Goal: Information Seeking & Learning: Learn about a topic

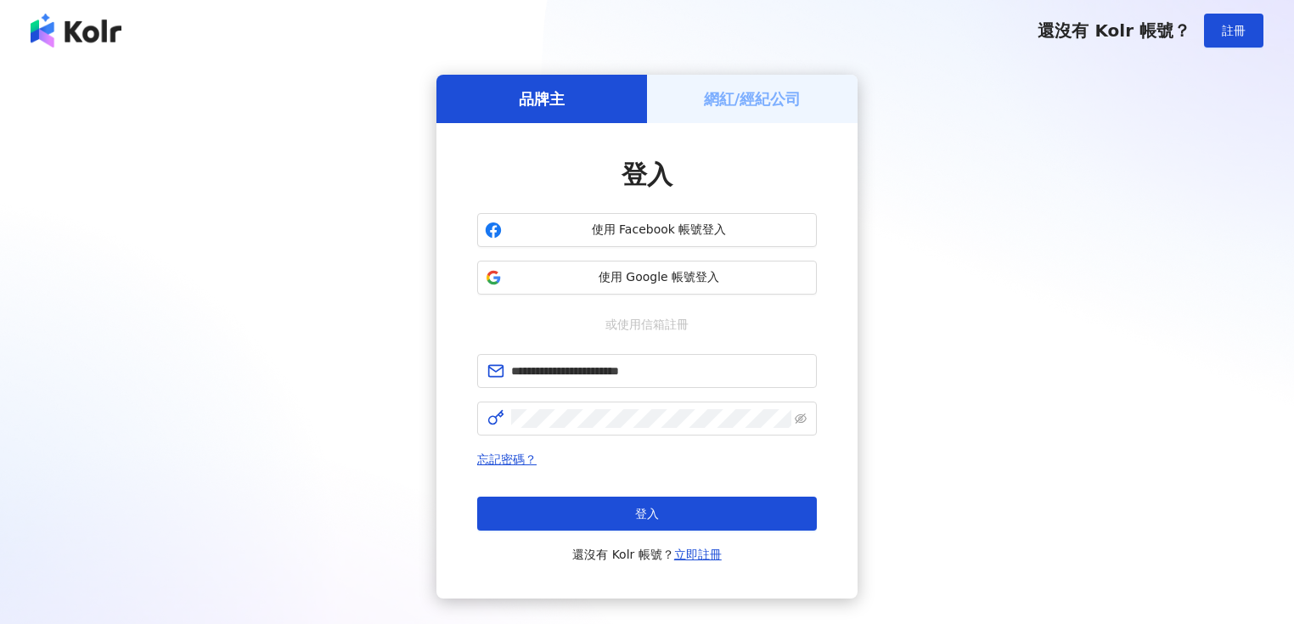
click at [662, 512] on button "登入" at bounding box center [647, 514] width 340 height 34
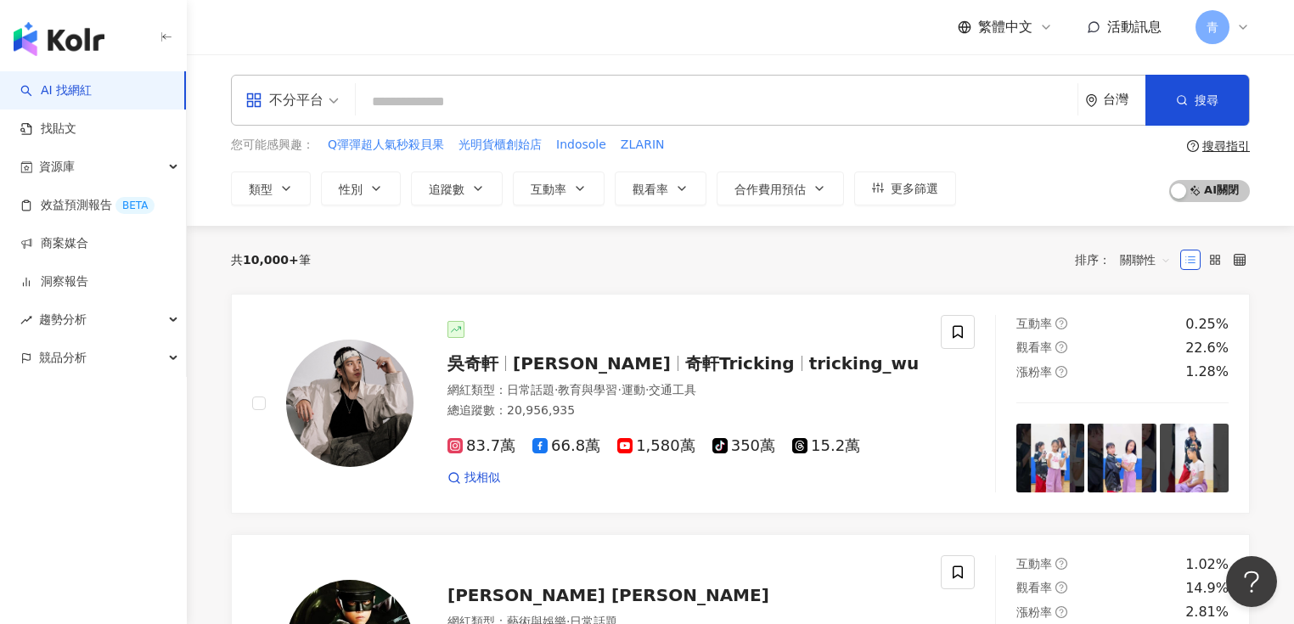
click at [530, 93] on input "search" at bounding box center [717, 102] width 708 height 32
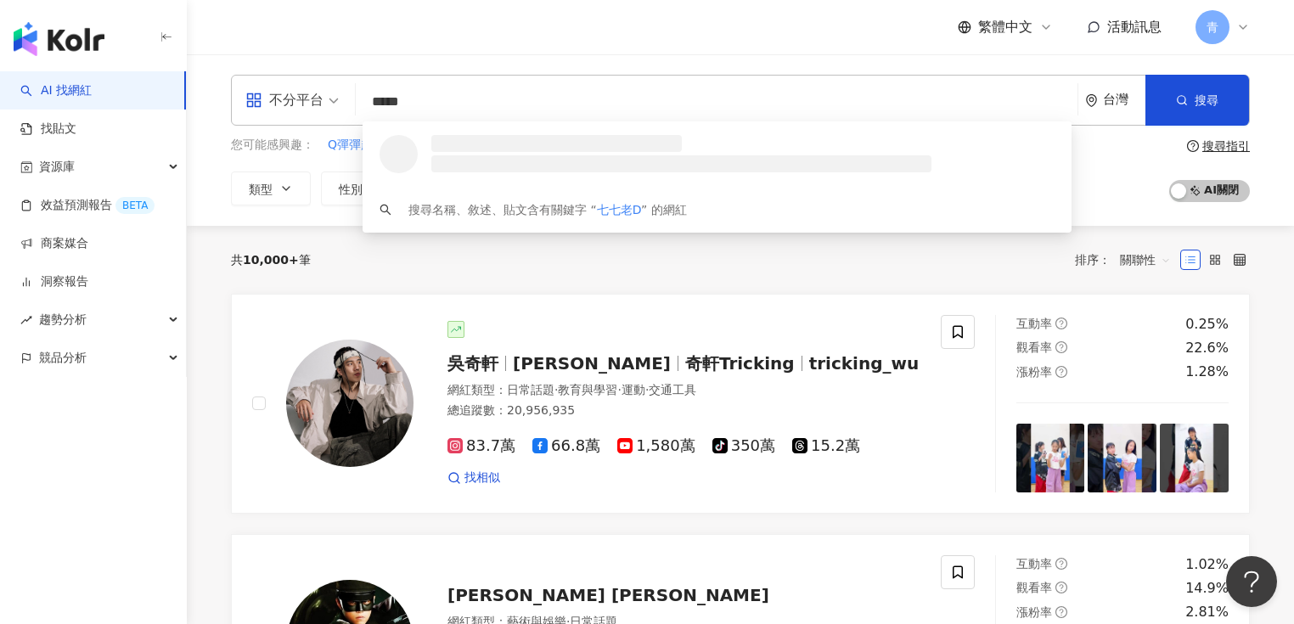
type input "****"
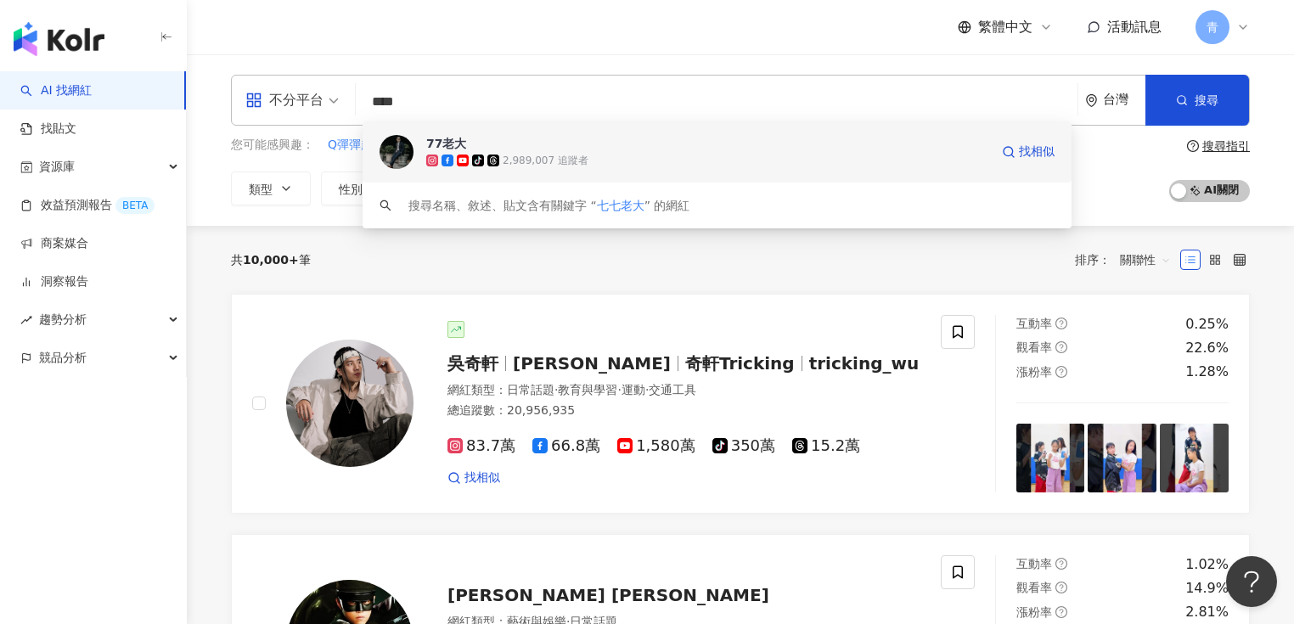
click at [557, 147] on span "77老大" at bounding box center [707, 143] width 563 height 17
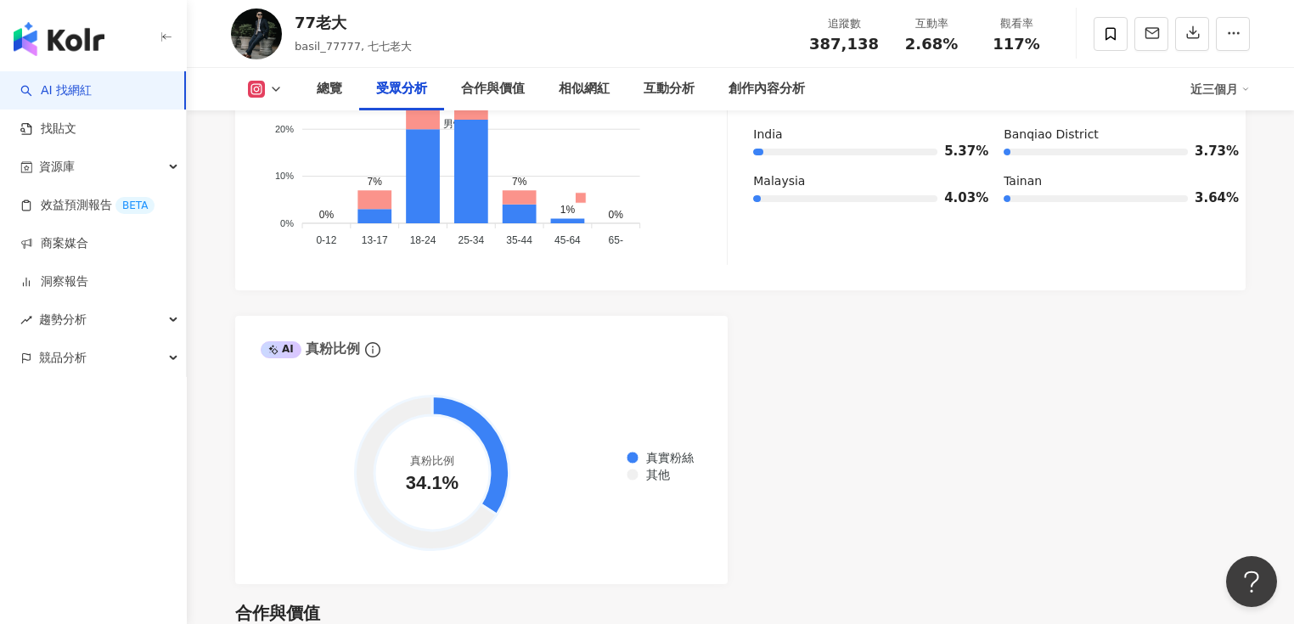
scroll to position [1766, 0]
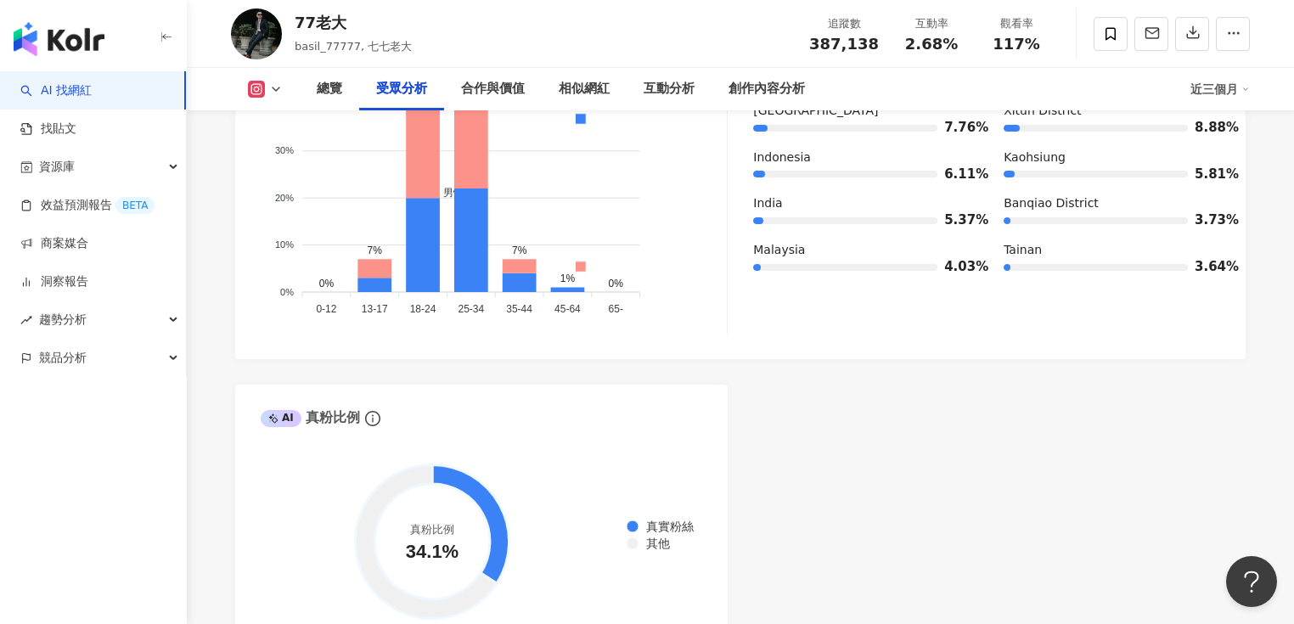
click at [282, 85] on icon at bounding box center [276, 89] width 14 height 14
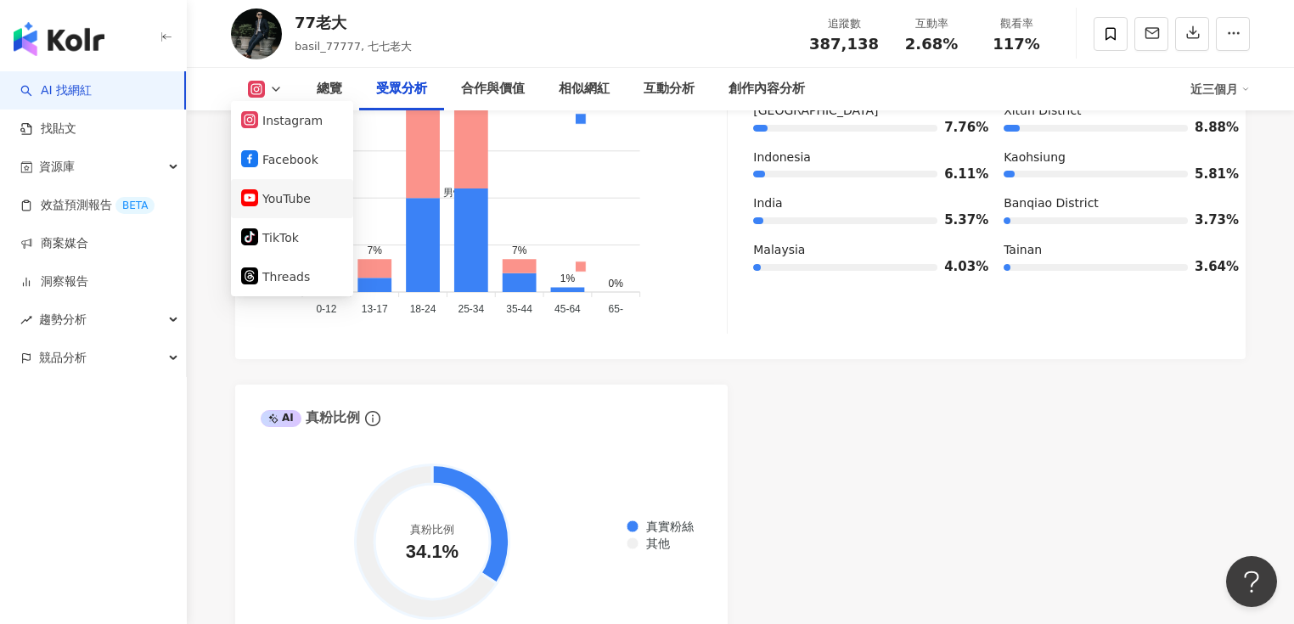
click at [311, 205] on button "YouTube" at bounding box center [292, 199] width 102 height 24
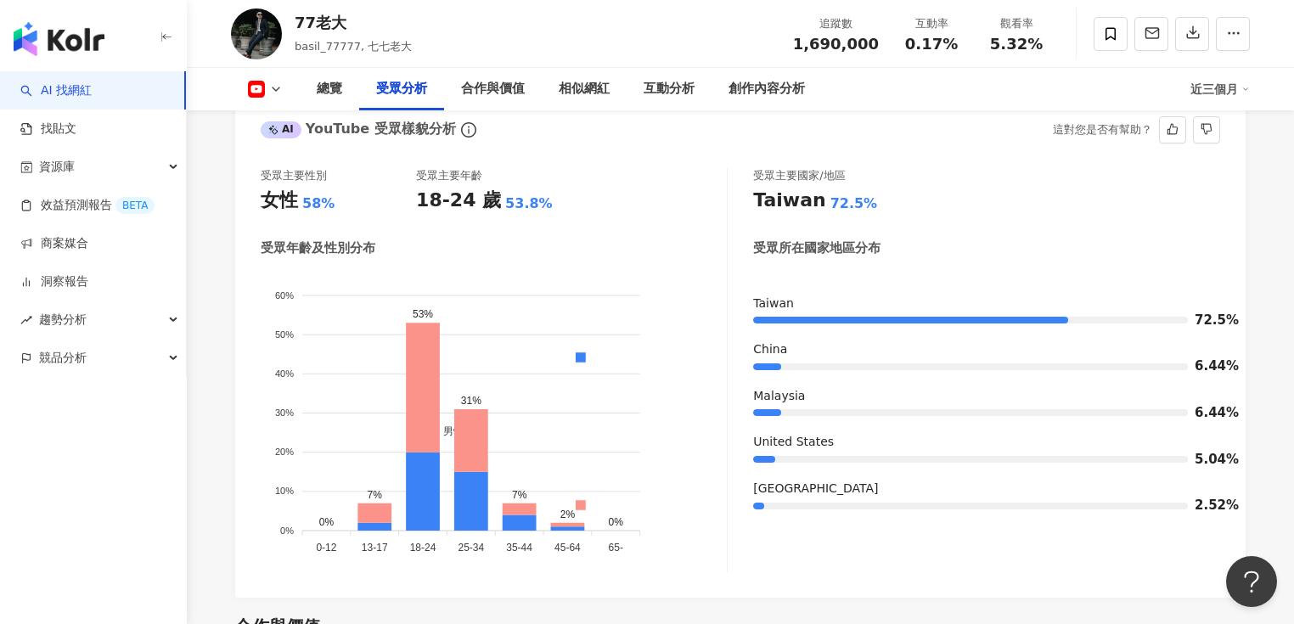
scroll to position [1511, 0]
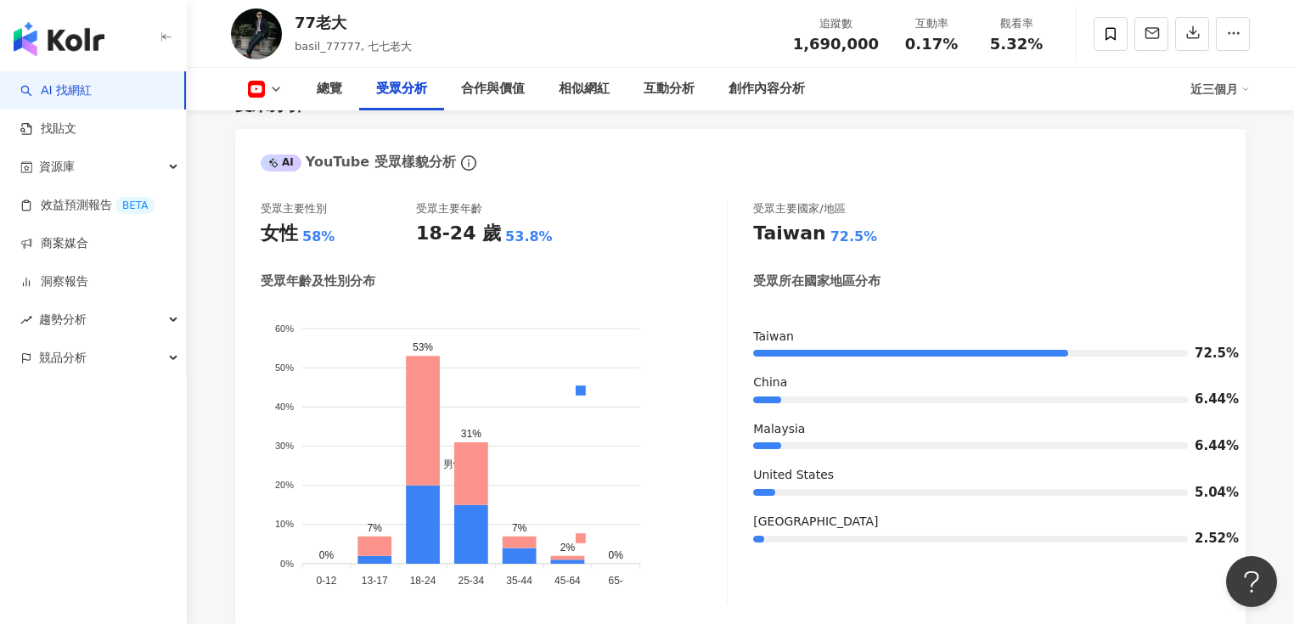
click at [282, 87] on icon at bounding box center [276, 89] width 14 height 14
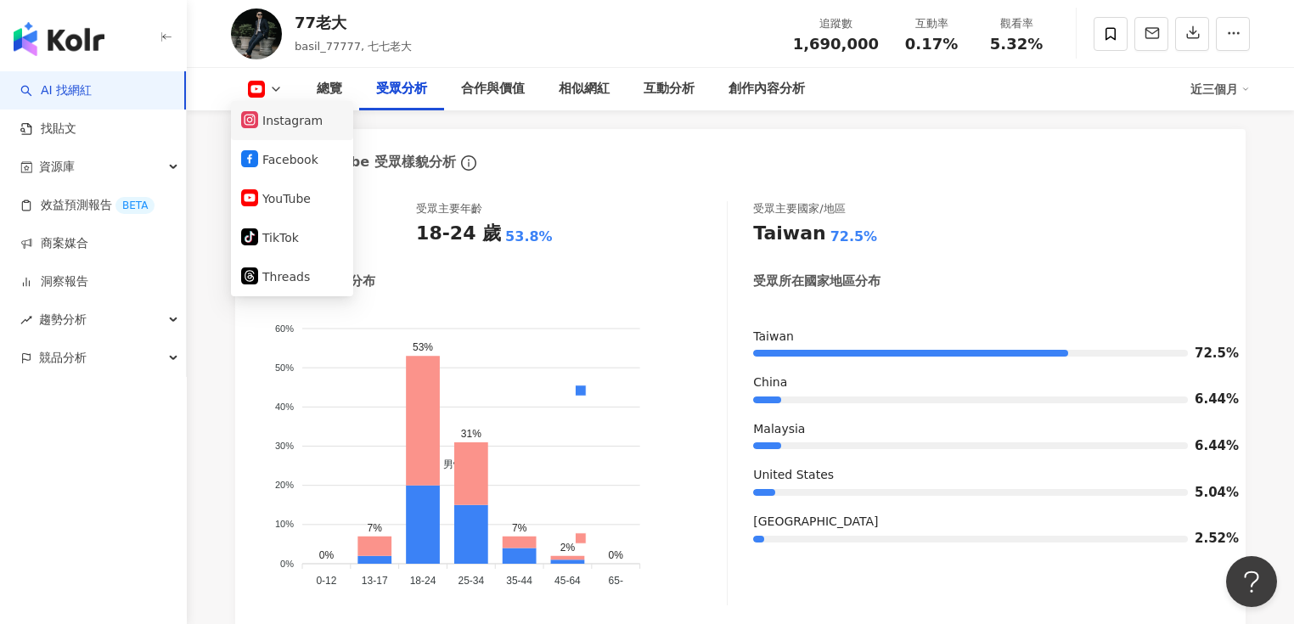
click at [293, 132] on button "Instagram" at bounding box center [292, 121] width 102 height 24
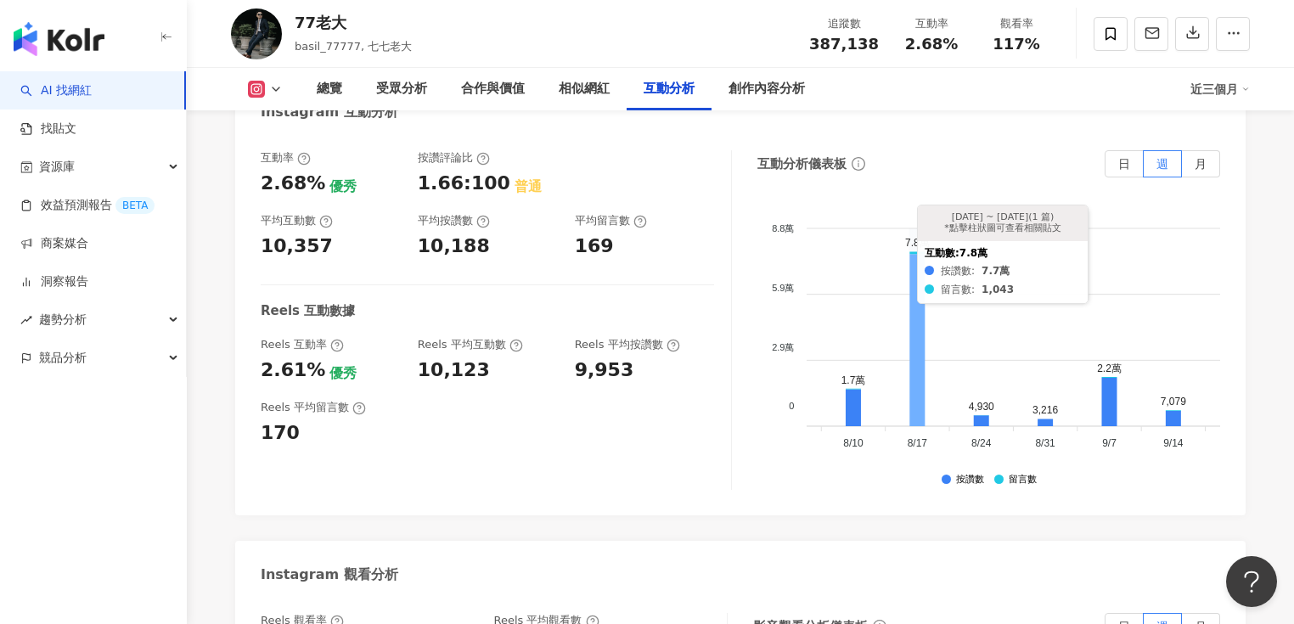
scroll to position [3461, 0]
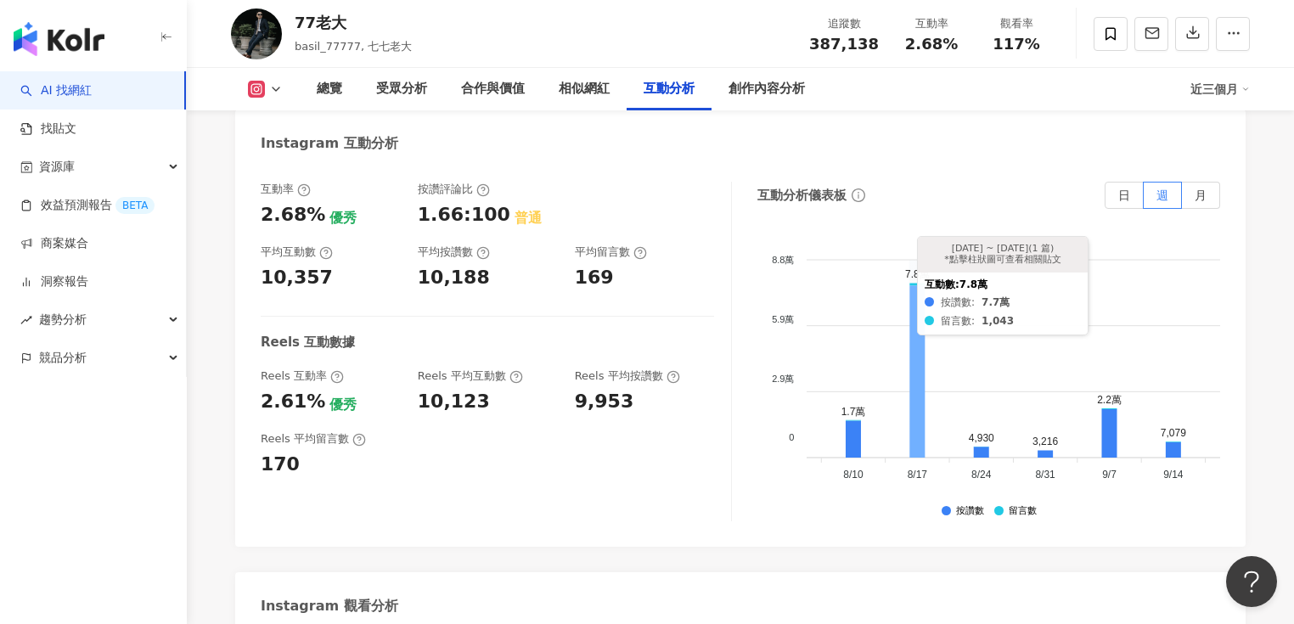
click at [920, 286] on icon at bounding box center [917, 372] width 15 height 172
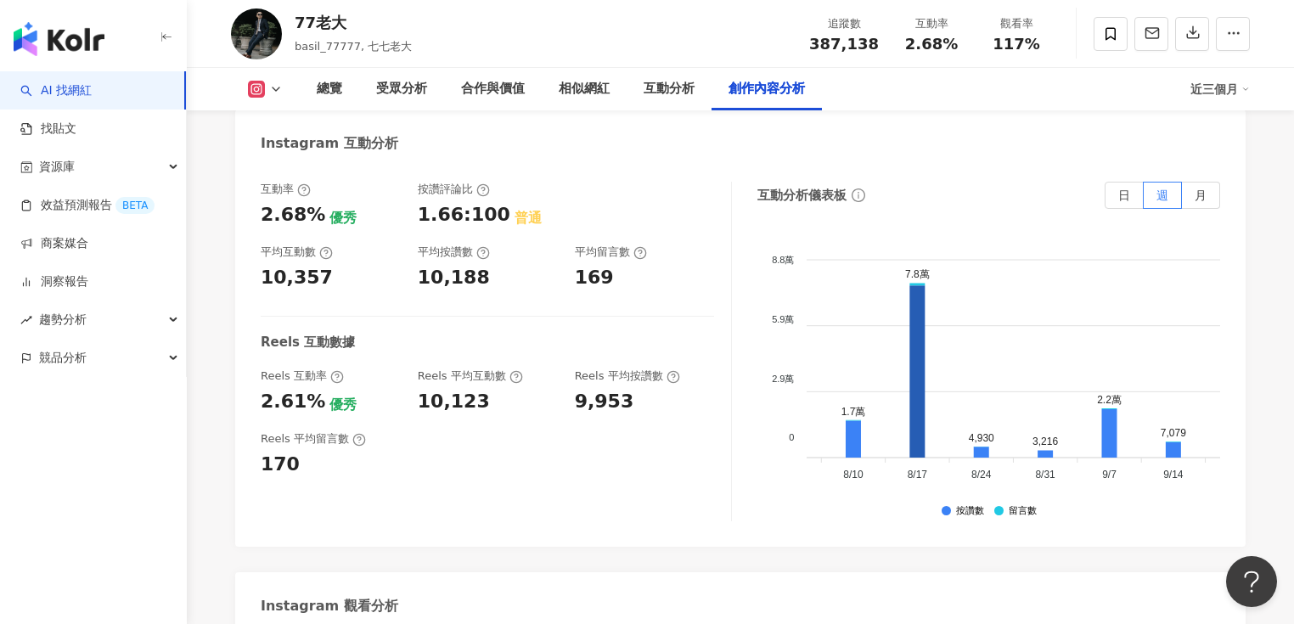
scroll to position [5215, 0]
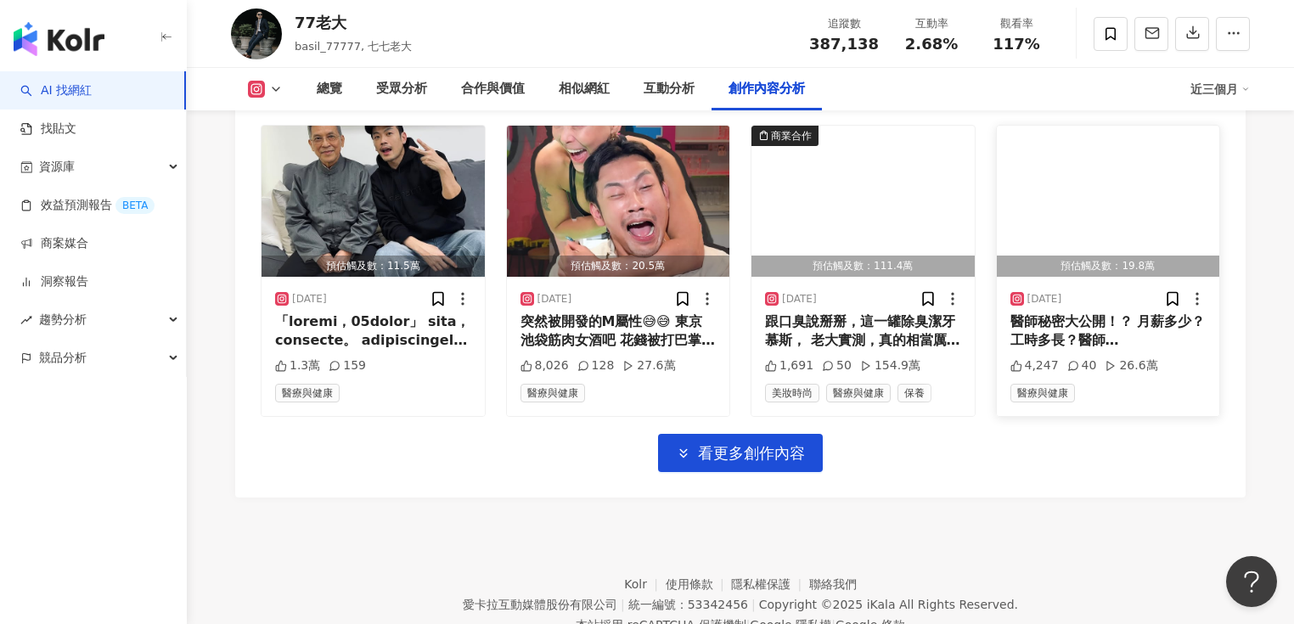
scroll to position [6029, 0]
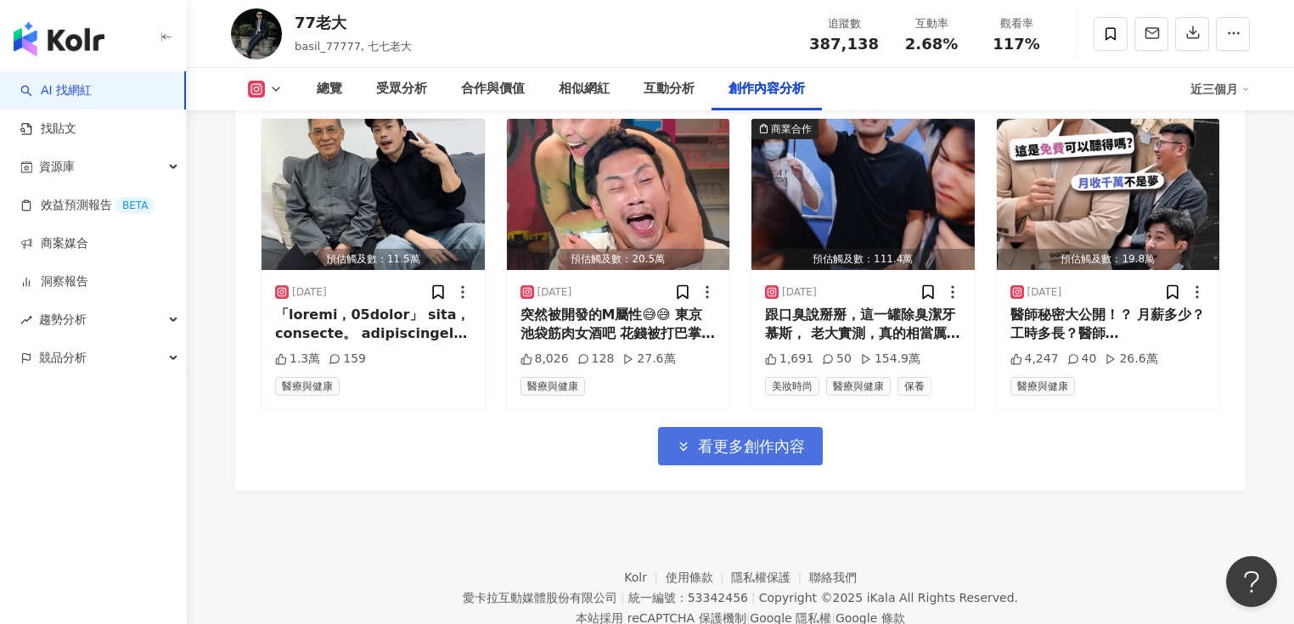
click at [745, 437] on span "看更多創作內容" at bounding box center [751, 446] width 107 height 19
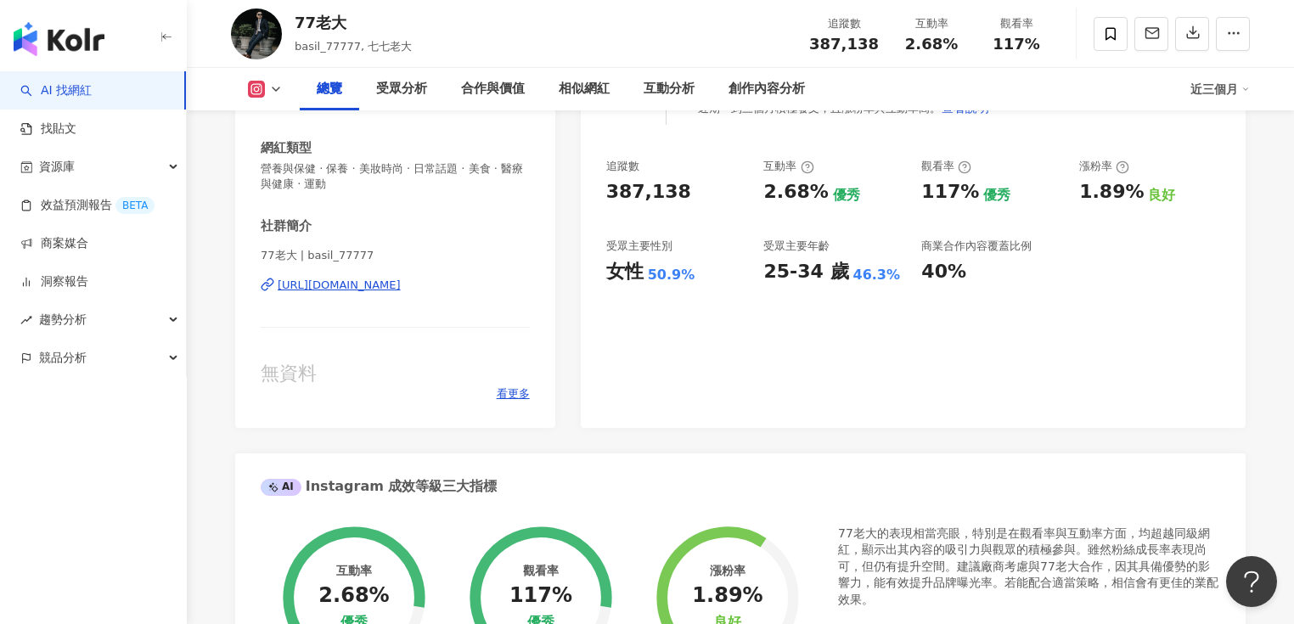
scroll to position [0, 0]
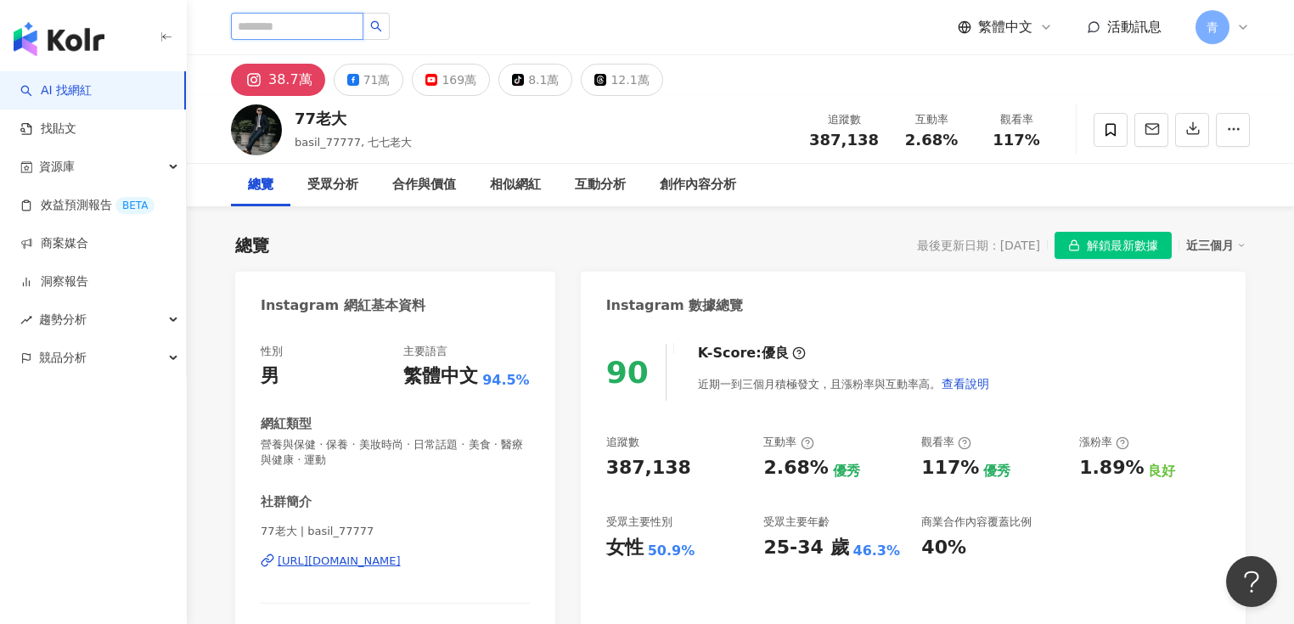
click at [353, 27] on input "search" at bounding box center [297, 26] width 132 height 27
type input "*"
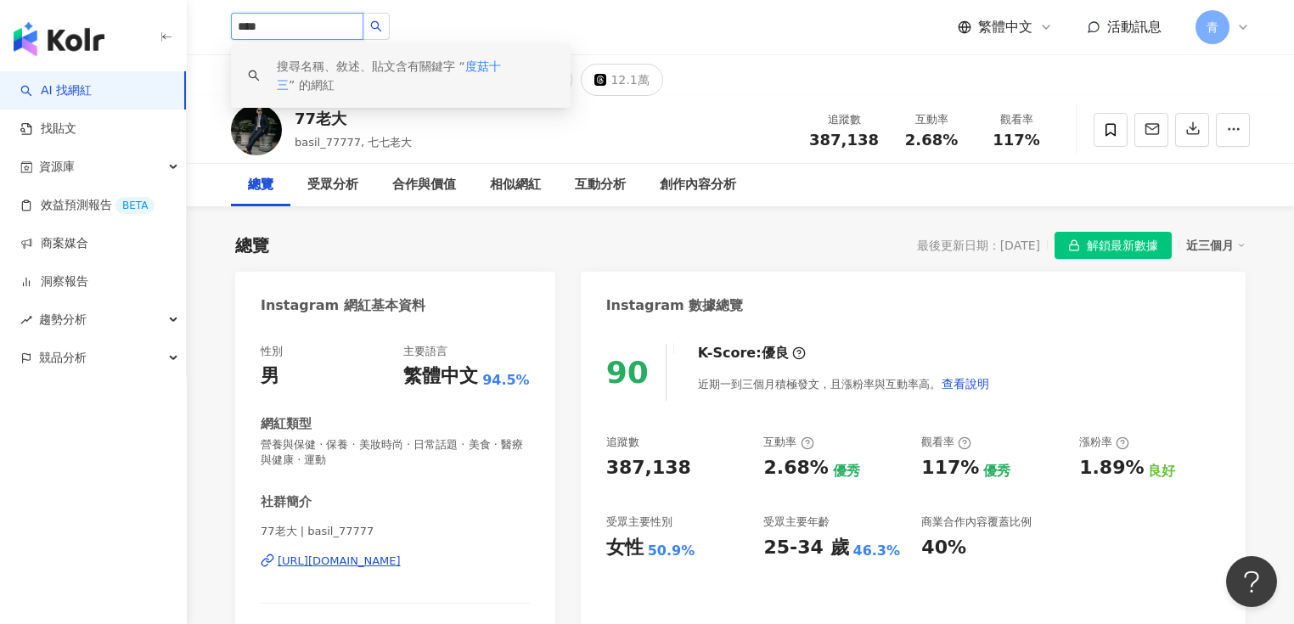
click at [346, 29] on input "****" at bounding box center [297, 26] width 132 height 27
drag, startPoint x: 265, startPoint y: 31, endPoint x: 307, endPoint y: 31, distance: 41.6
click at [307, 31] on input "****" at bounding box center [297, 26] width 132 height 27
type input "**"
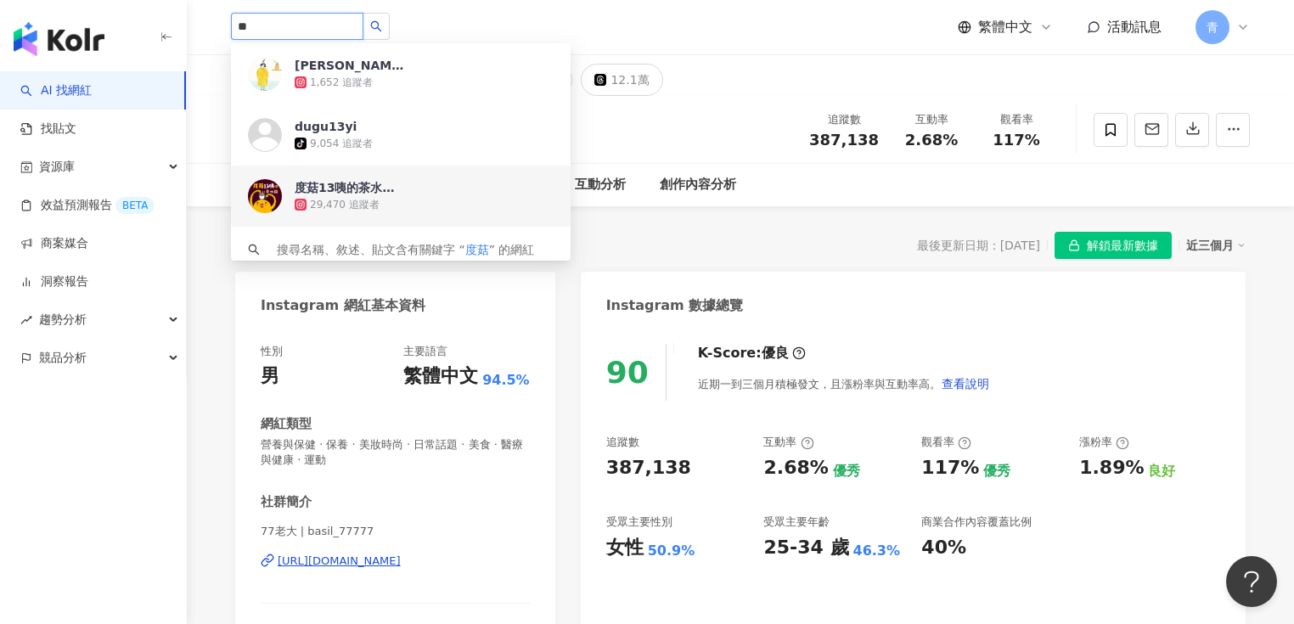
click at [336, 183] on div "度菇13咦的茶水間｜Podcast｜精華動畫" at bounding box center [350, 187] width 110 height 17
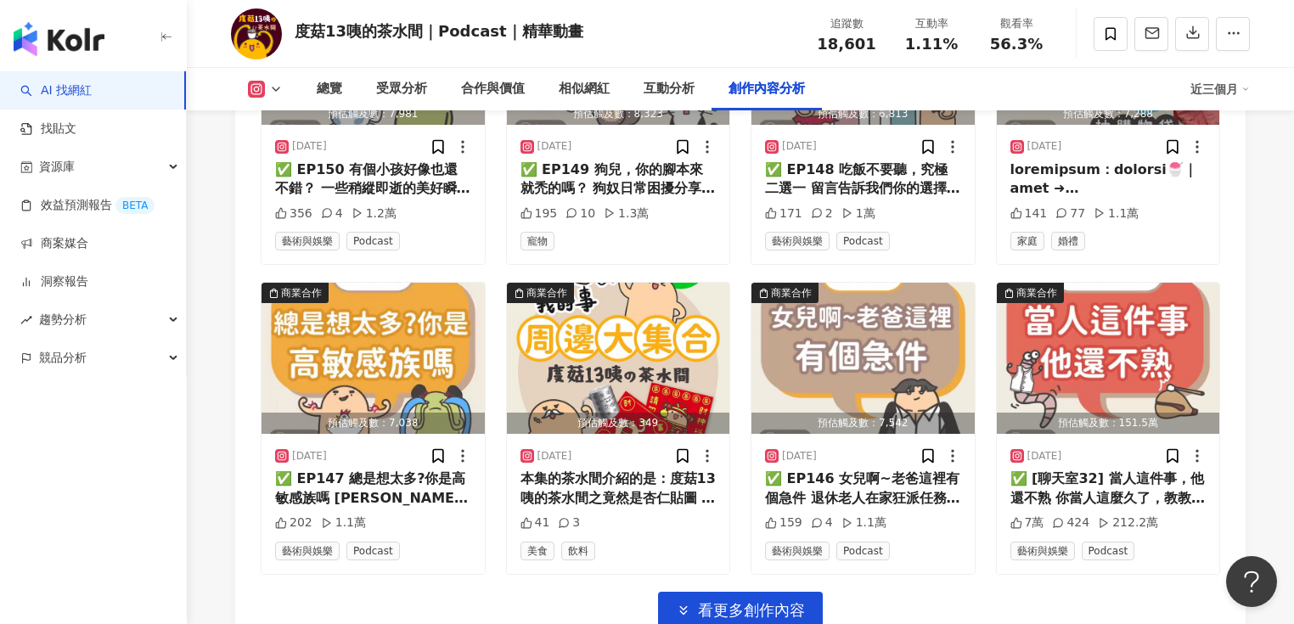
scroll to position [5095, 0]
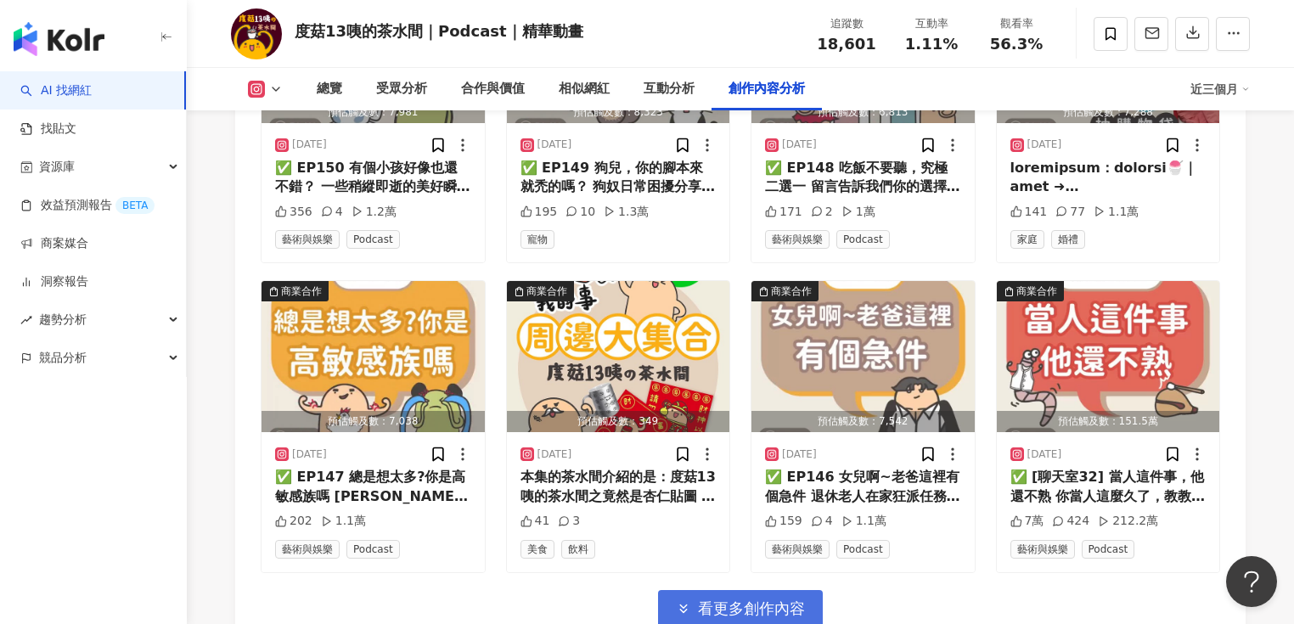
click at [755, 602] on span "看更多創作內容" at bounding box center [751, 608] width 107 height 19
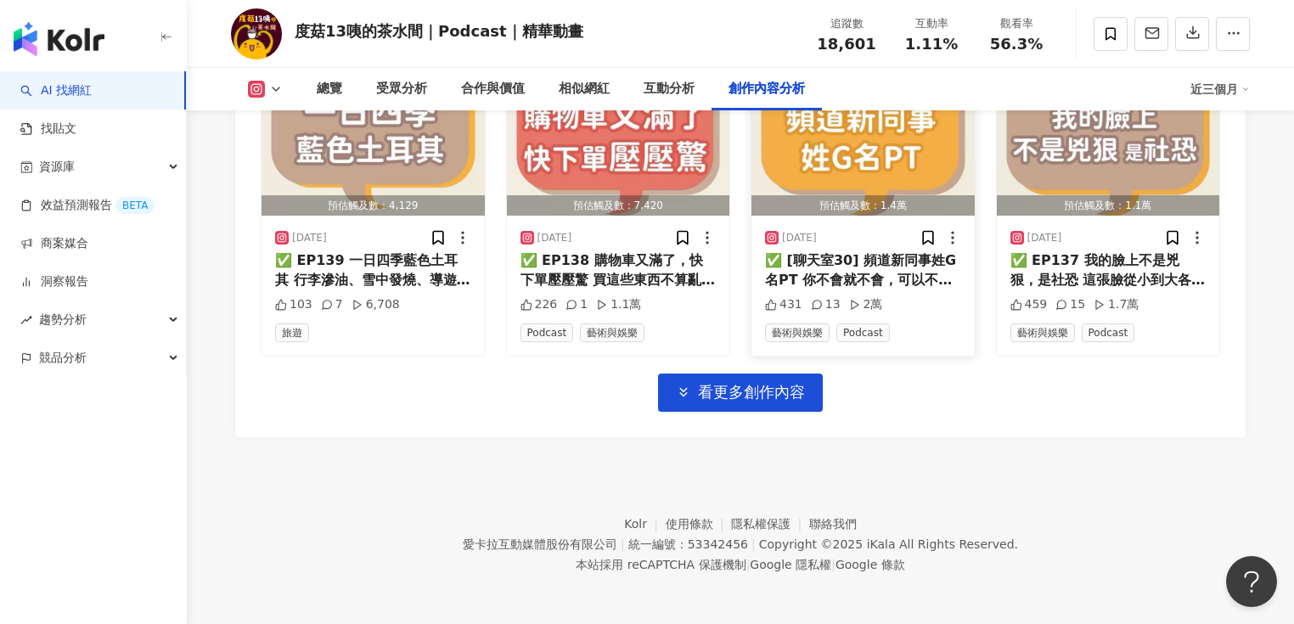
scroll to position [6240, 0]
click at [727, 401] on span "看更多創作內容" at bounding box center [751, 391] width 107 height 19
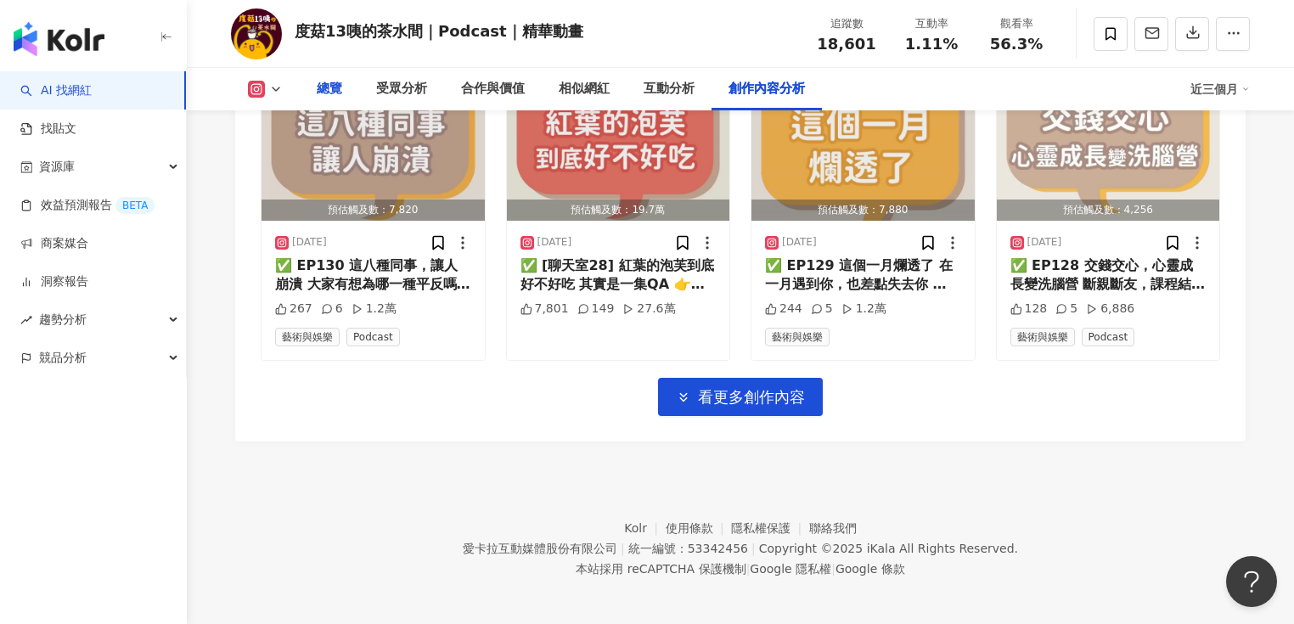
scroll to position [7166, 0]
